Goal: Task Accomplishment & Management: Manage account settings

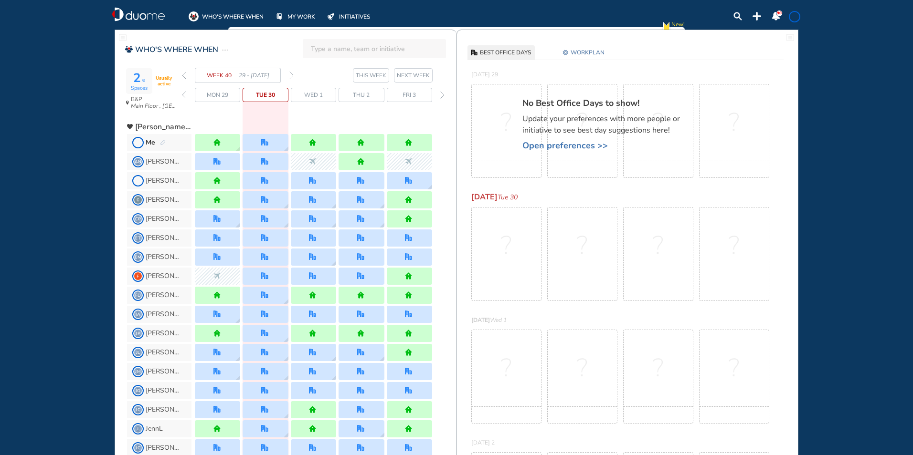
click at [294, 74] on section "WEEK 40 29 - [DATE] THIS WEEK NEXT WEEK" at bounding box center [319, 75] width 275 height 15
click at [293, 77] on img "forward week" at bounding box center [291, 76] width 4 height 8
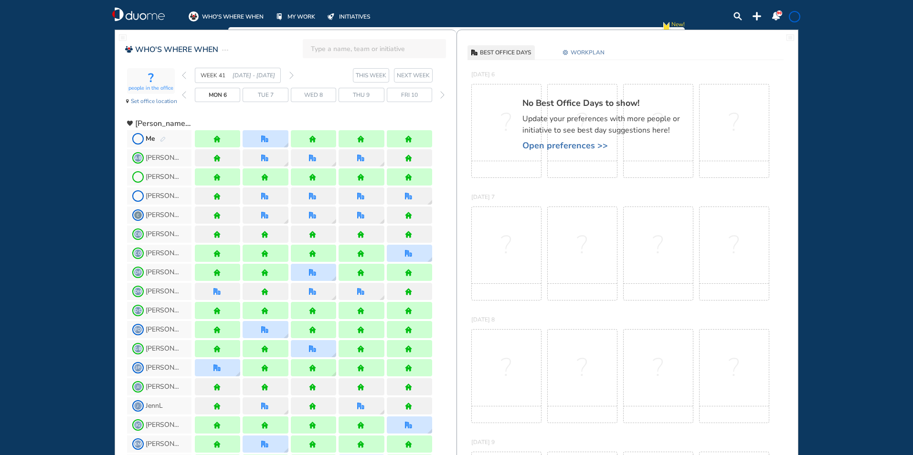
click at [292, 77] on img "forward week" at bounding box center [291, 76] width 4 height 8
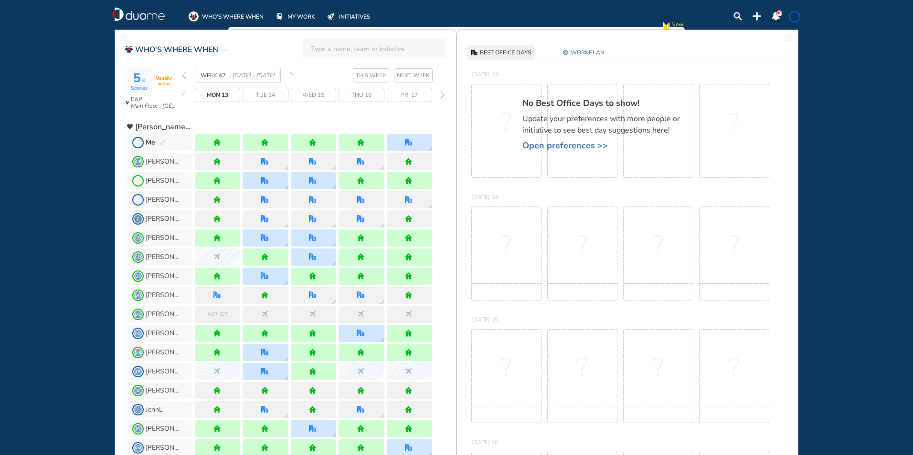
click at [185, 74] on img "back week" at bounding box center [184, 76] width 4 height 8
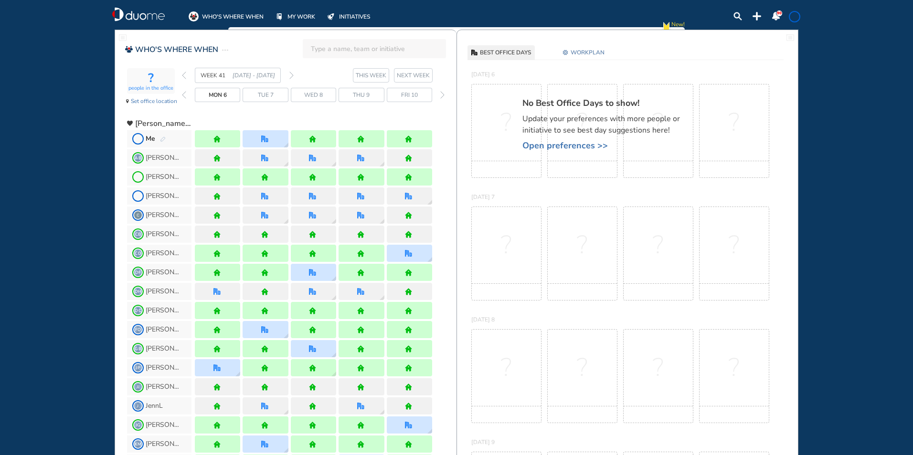
click at [185, 74] on img "back week" at bounding box center [184, 76] width 4 height 8
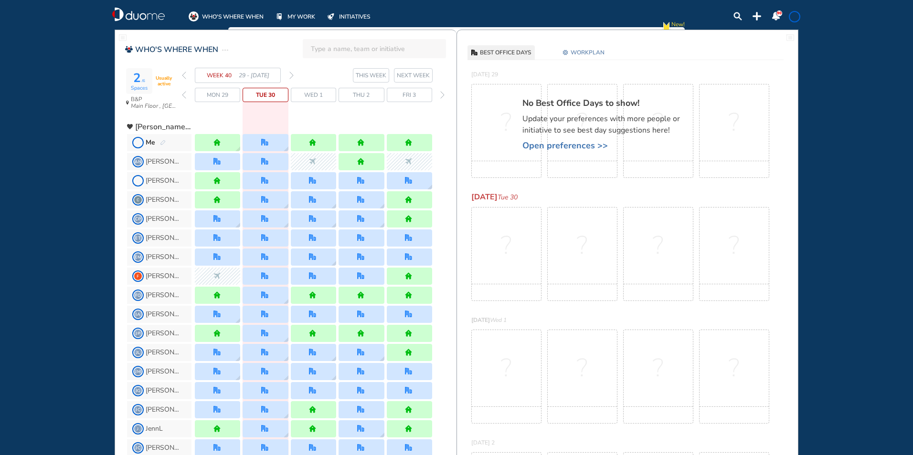
click at [292, 76] on img "forward week" at bounding box center [291, 76] width 4 height 8
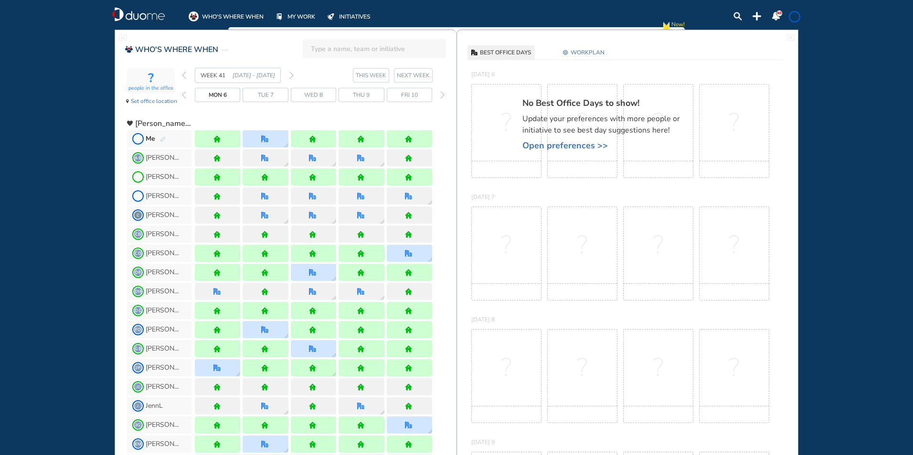
click at [162, 140] on img "pen-edit" at bounding box center [163, 140] width 6 height 6
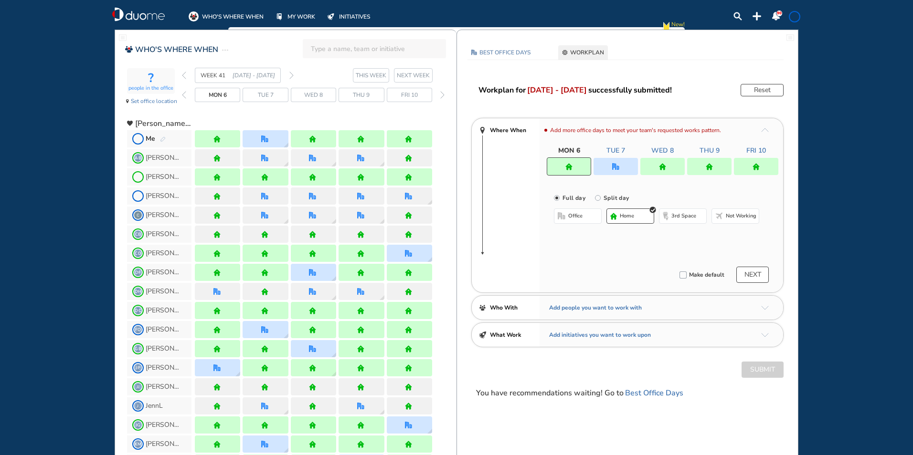
click at [711, 168] on img "home" at bounding box center [709, 166] width 7 height 7
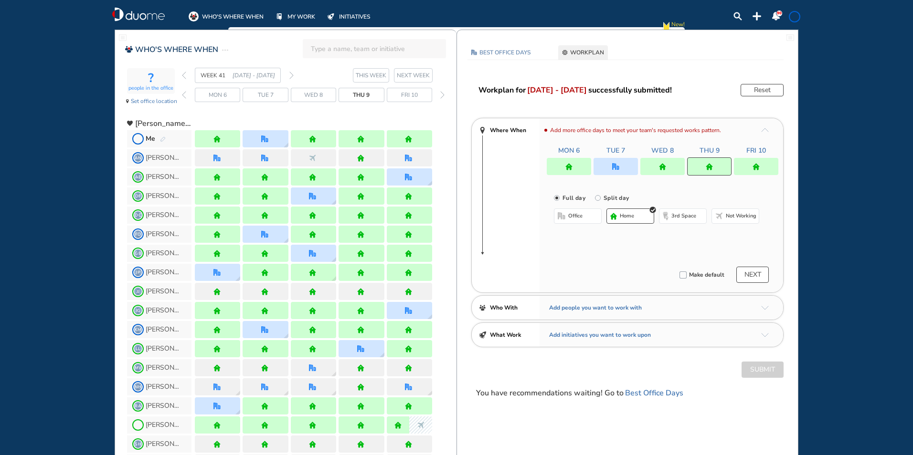
click at [579, 211] on button "office" at bounding box center [578, 216] width 48 height 15
click at [578, 232] on button "Select location" at bounding box center [579, 236] width 38 height 10
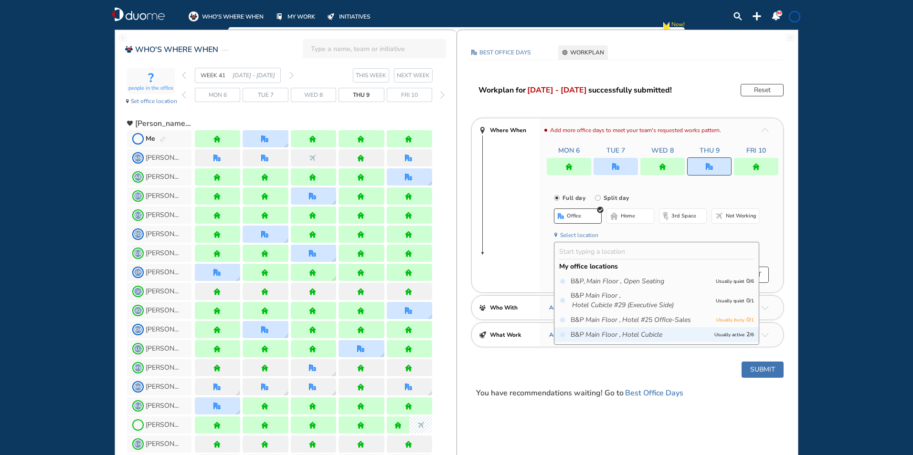
click at [606, 337] on icon "Main Floor ," at bounding box center [602, 335] width 35 height 10
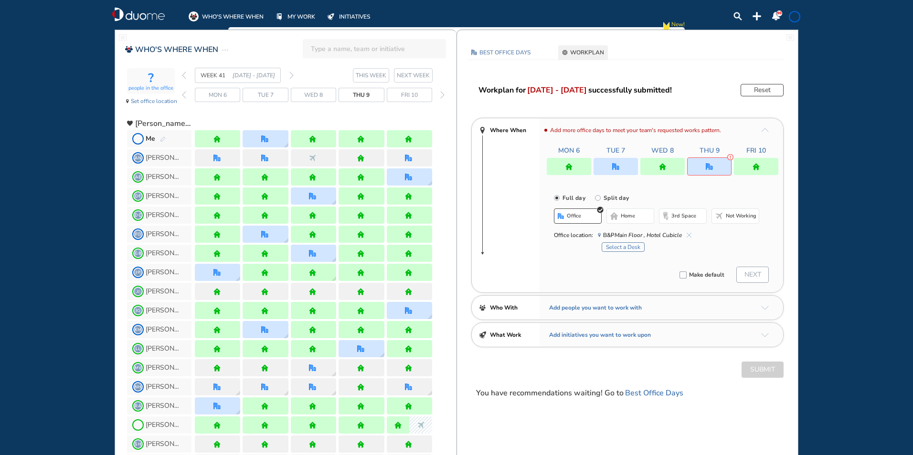
click at [625, 247] on button "Select a Desk" at bounding box center [623, 248] width 43 height 10
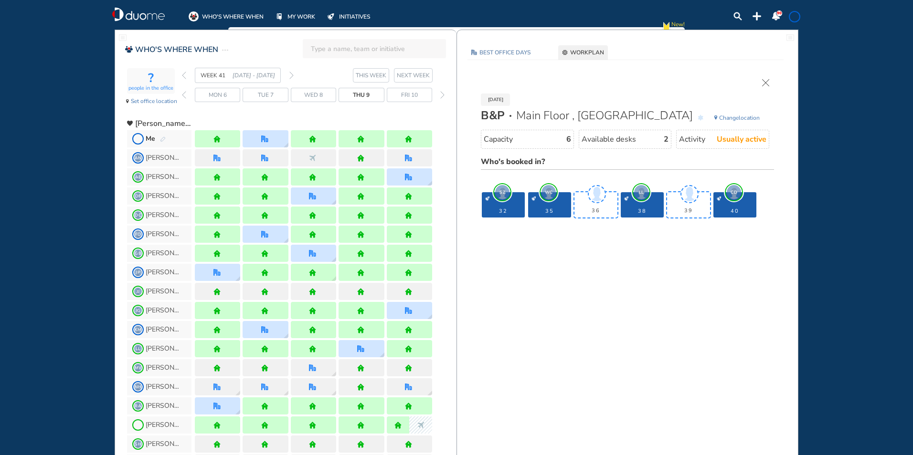
click at [766, 82] on img "cross-thin" at bounding box center [765, 82] width 7 height 7
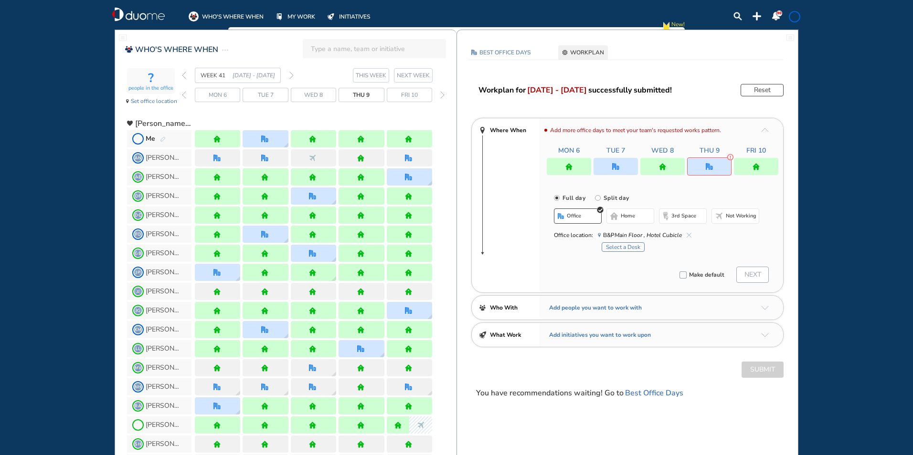
click at [626, 222] on button "home" at bounding box center [630, 216] width 48 height 15
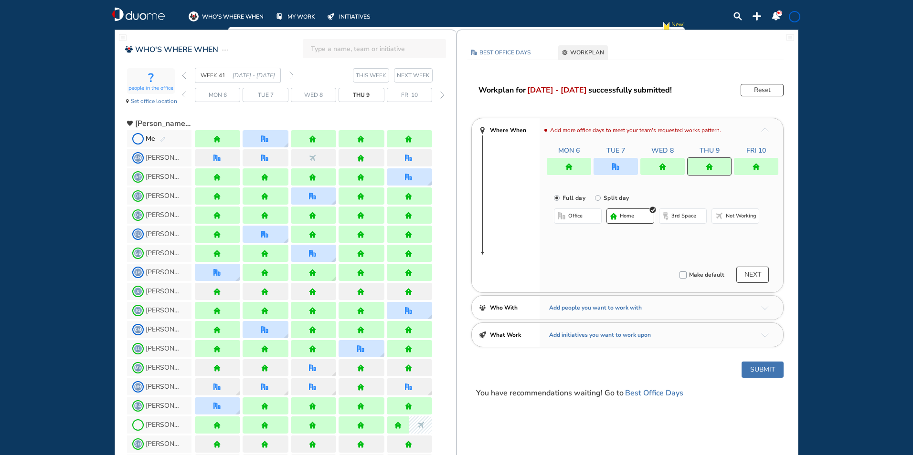
click at [794, 15] on span at bounding box center [795, 17] width 8 height 8
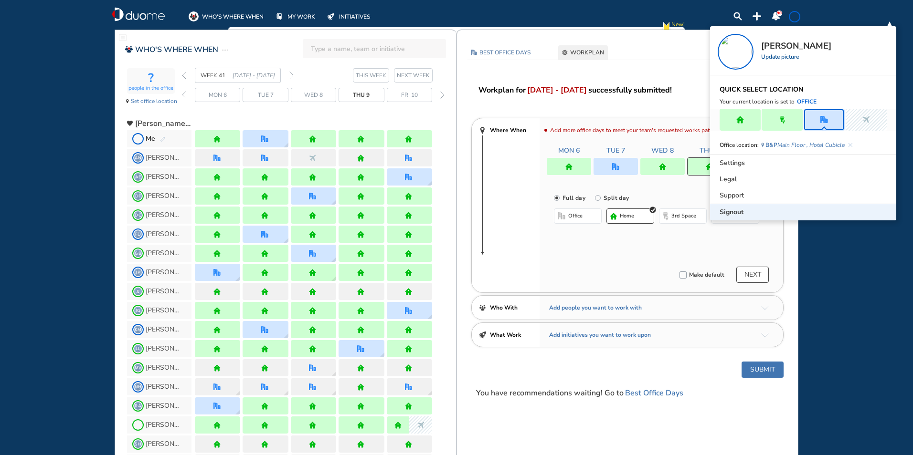
click at [729, 213] on span "Signout" at bounding box center [731, 213] width 24 height 10
